Goal: Task Accomplishment & Management: Complete application form

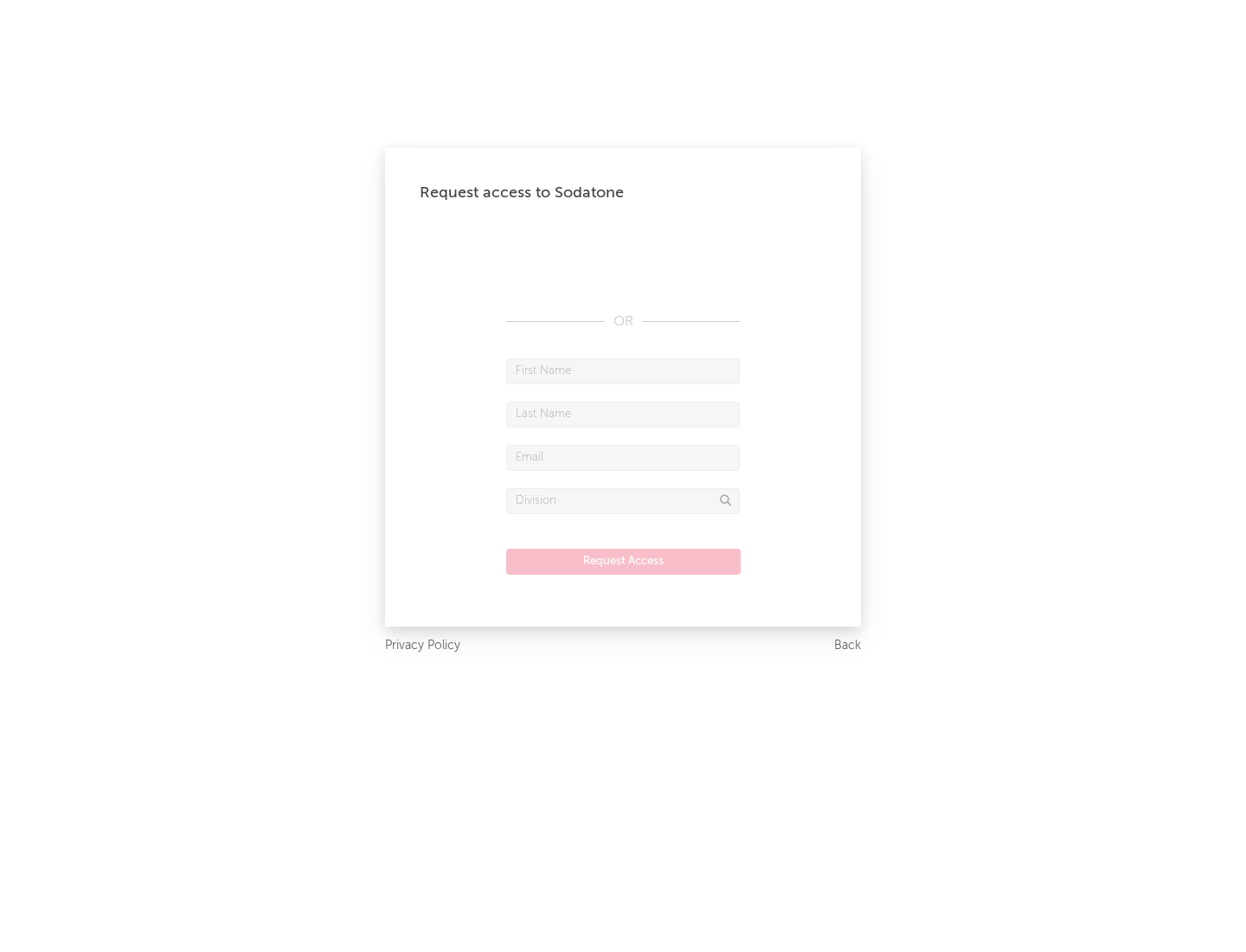
click at [623, 370] on input "text" at bounding box center [623, 370] width 233 height 26
type input "[PERSON_NAME]"
click at [623, 413] on input "text" at bounding box center [623, 414] width 233 height 26
type input "[PERSON_NAME]"
click at [623, 457] on input "text" at bounding box center [623, 457] width 233 height 26
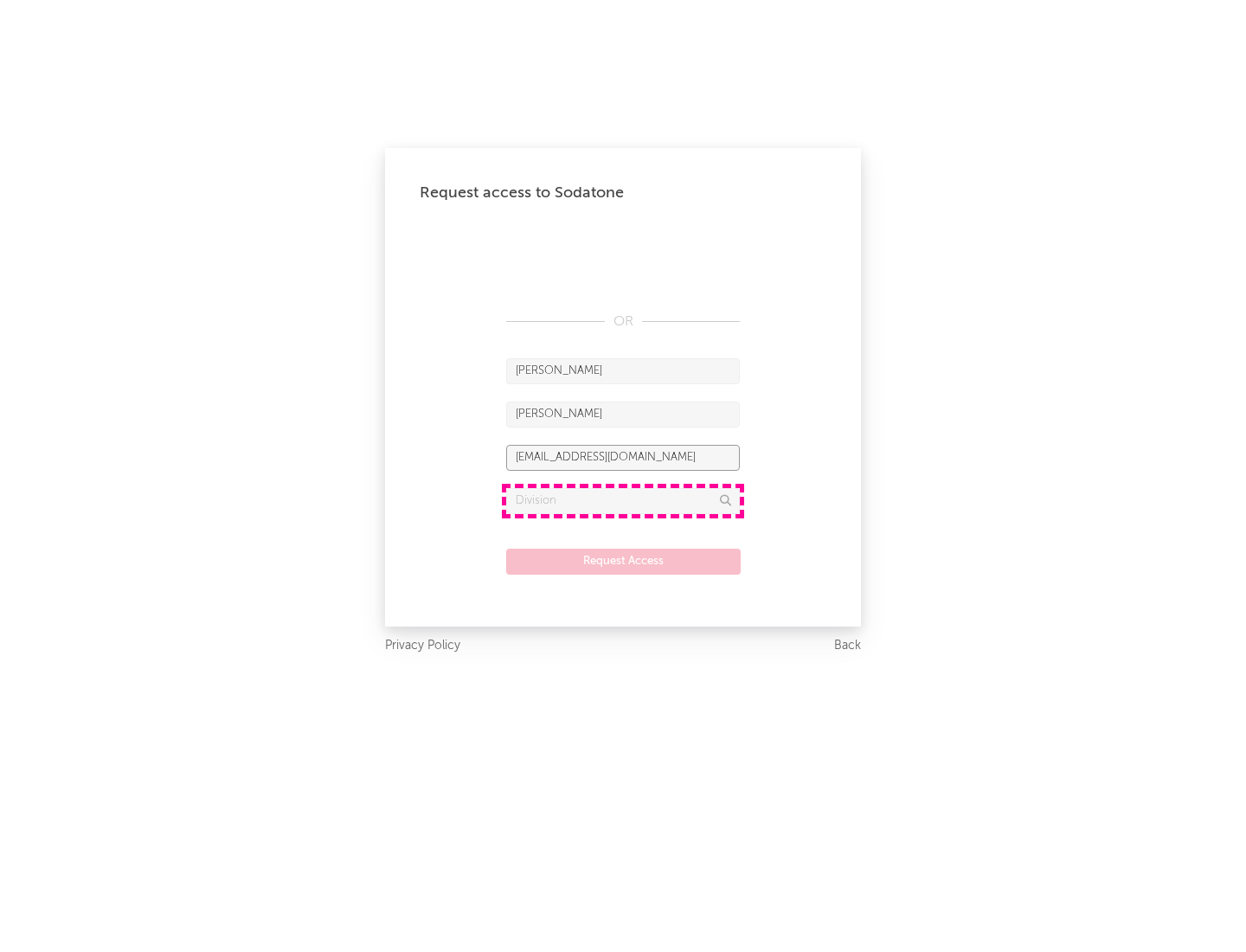
type input "[EMAIL_ADDRESS][DOMAIN_NAME]"
click at [623, 500] on input "text" at bounding box center [623, 500] width 233 height 26
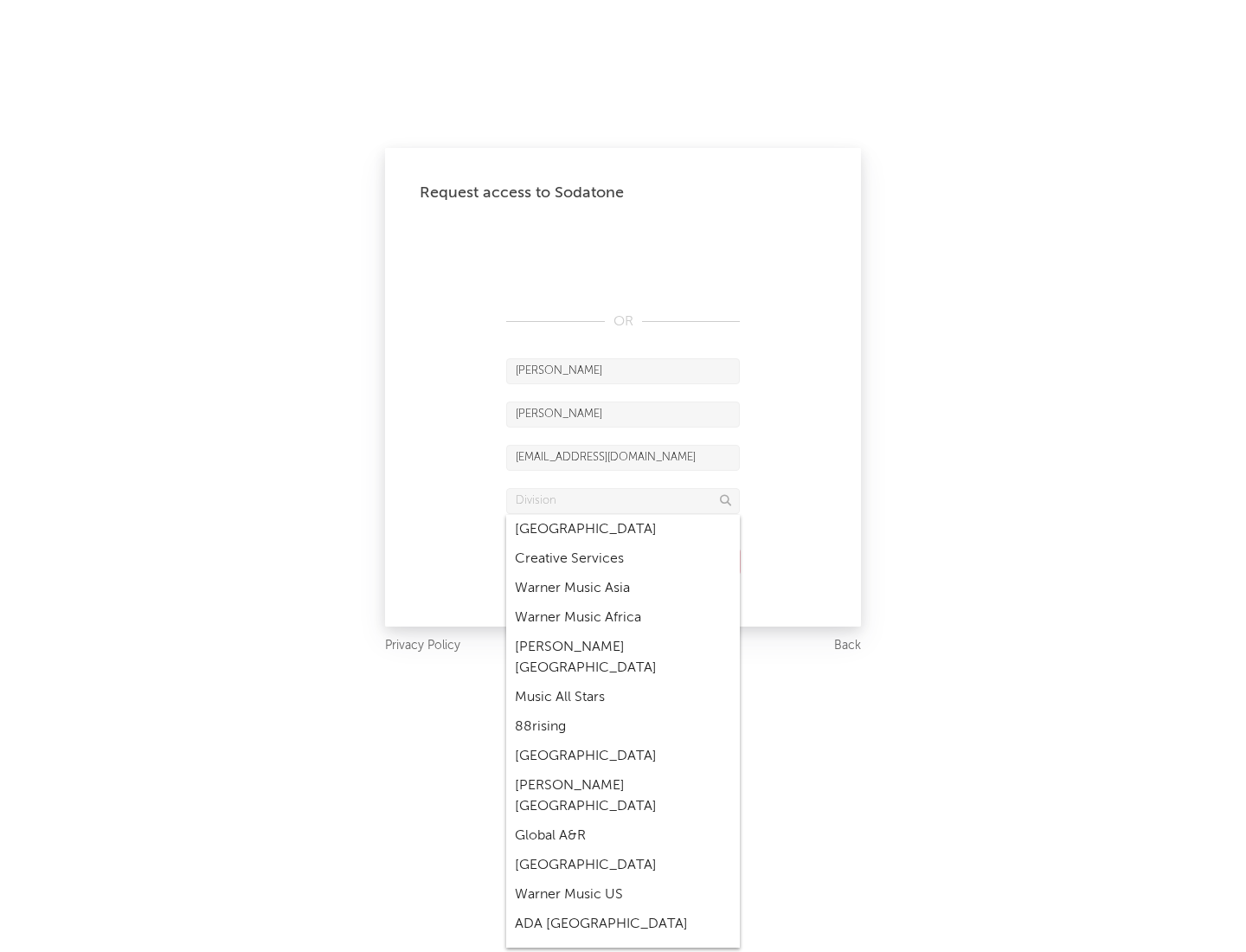
click at [623, 682] on div "Music All Stars" at bounding box center [623, 696] width 233 height 29
type input "Music All Stars"
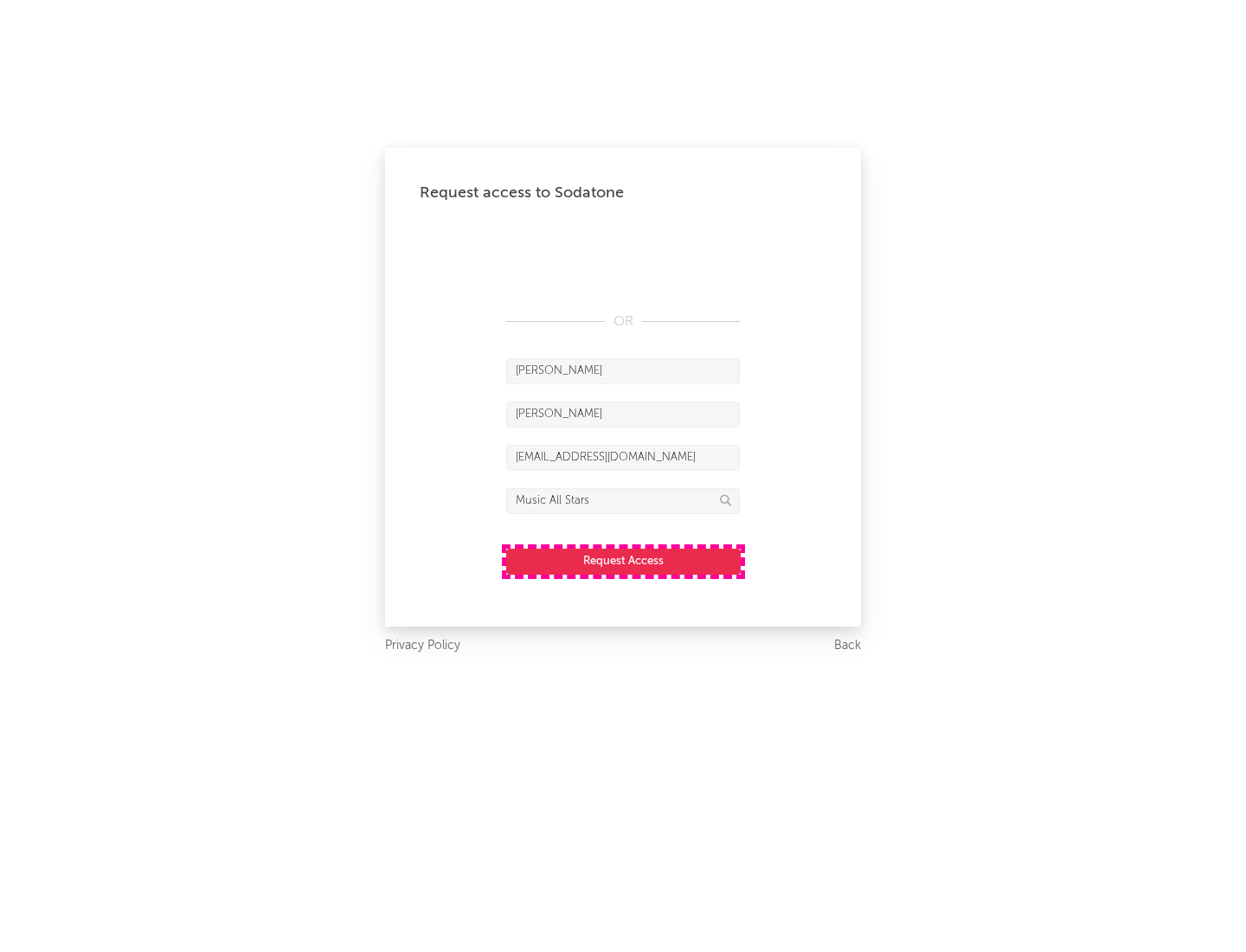
click at [623, 560] on button "Request Access" at bounding box center [623, 561] width 234 height 26
